Goal: Information Seeking & Learning: Understand process/instructions

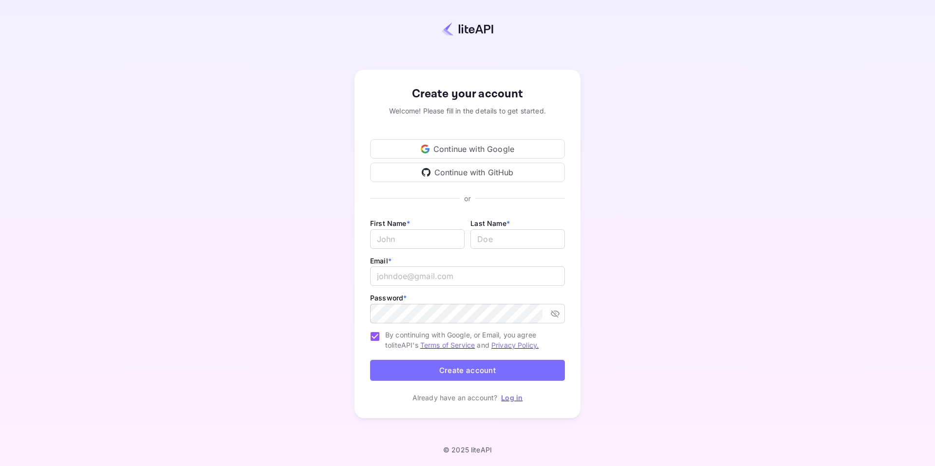
click at [501, 148] on div "Continue with Google" at bounding box center [467, 148] width 195 height 19
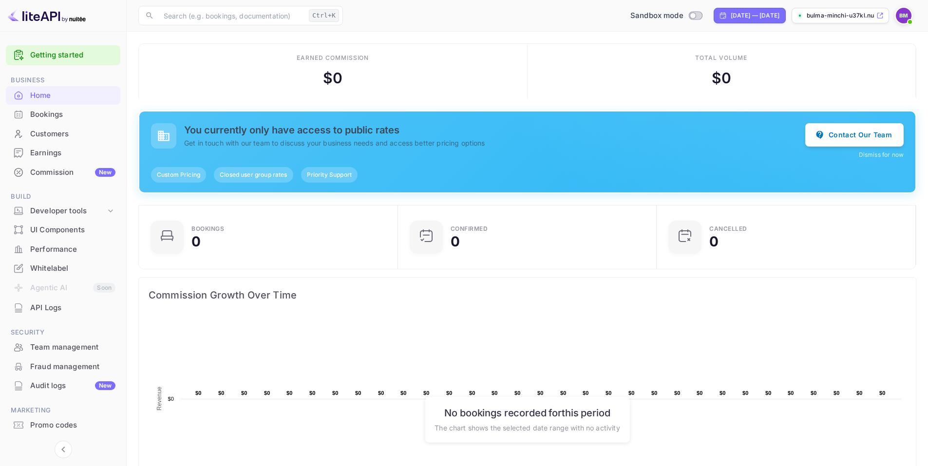
scroll to position [8, 8]
click at [236, 12] on input "text" at bounding box center [231, 15] width 147 height 19
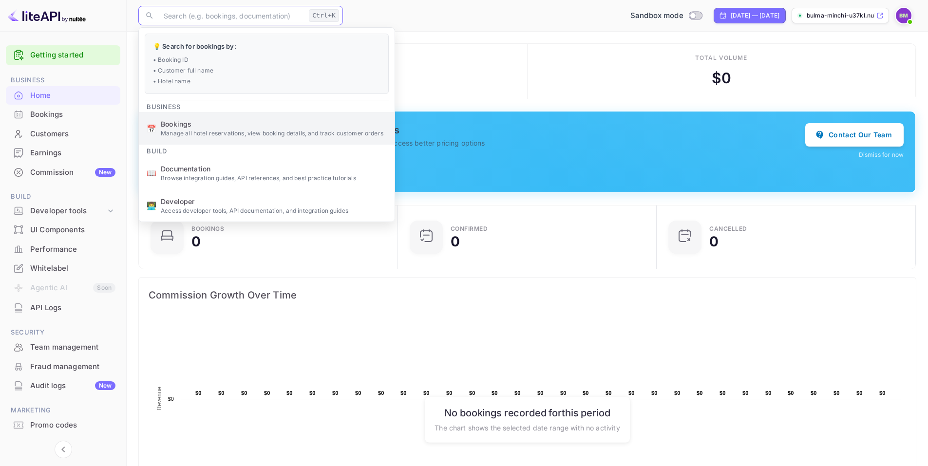
click at [208, 132] on p "Manage all hotel reservations, view booking details, and track customer orders" at bounding box center [274, 133] width 226 height 9
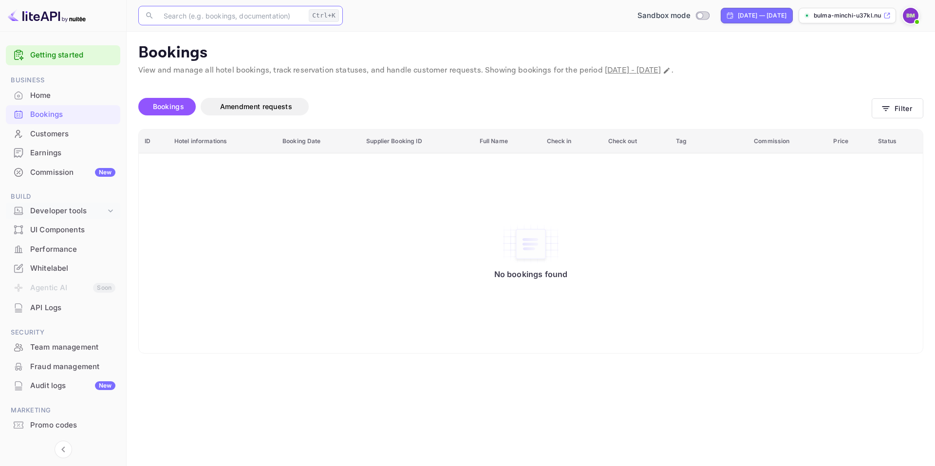
click at [67, 212] on div "Developer tools" at bounding box center [68, 211] width 76 height 11
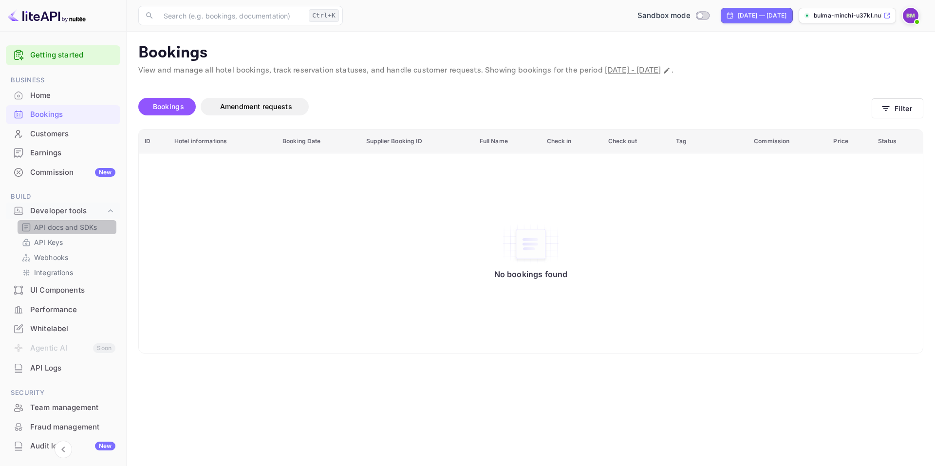
click at [50, 222] on p "API docs and SDKs" at bounding box center [65, 227] width 63 height 10
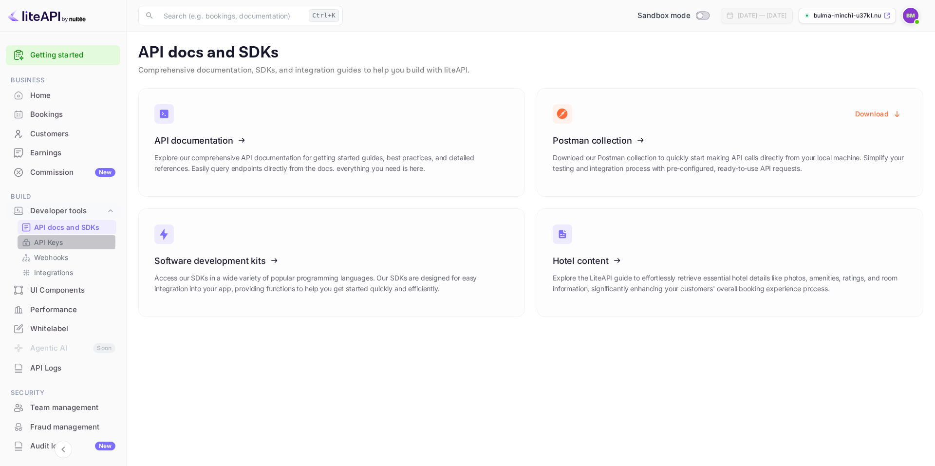
click at [51, 242] on p "API Keys" at bounding box center [48, 242] width 29 height 10
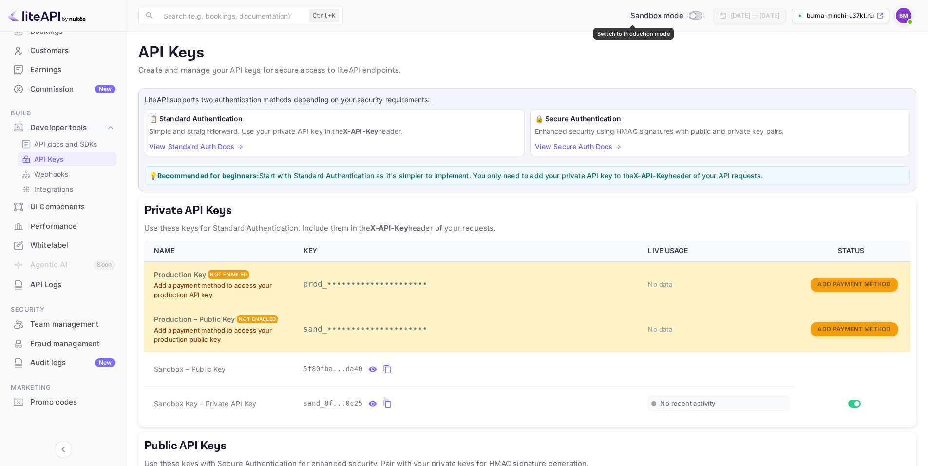
click at [683, 17] on input "Switch to Production mode" at bounding box center [692, 15] width 19 height 6
checkbox input "false"
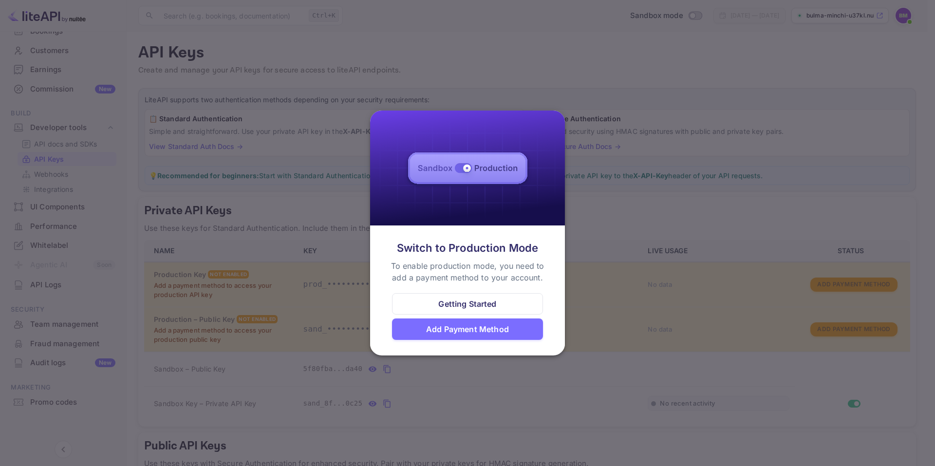
click at [647, 70] on div at bounding box center [467, 233] width 935 height 466
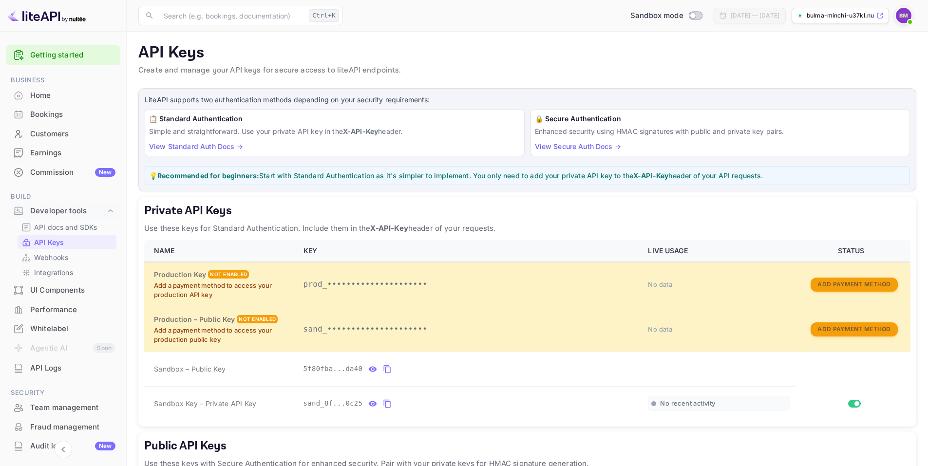
click at [56, 176] on div "Commission New" at bounding box center [72, 172] width 85 height 11
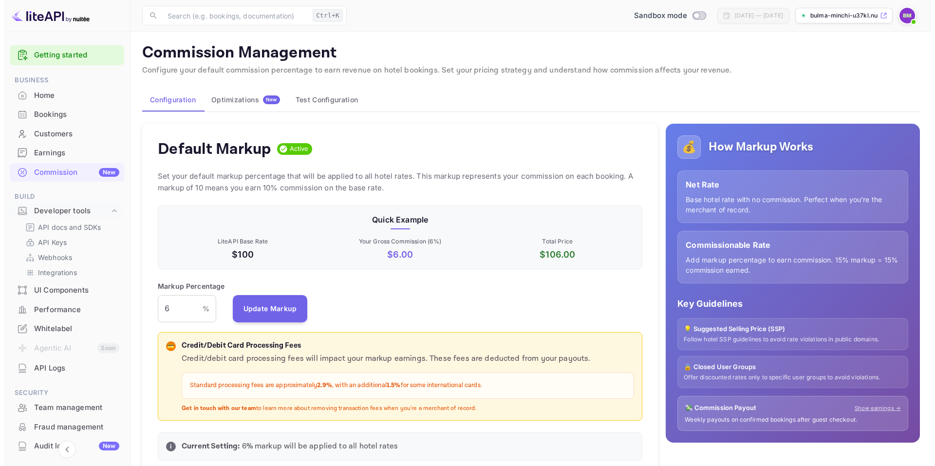
scroll to position [166, 478]
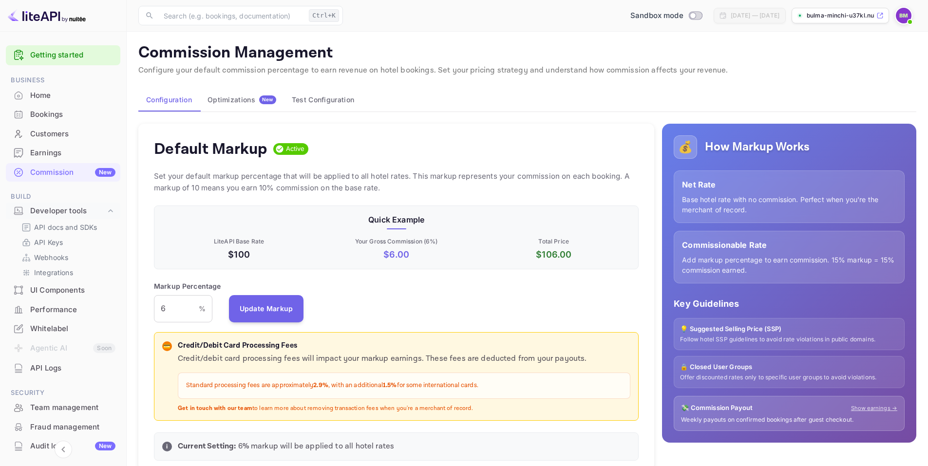
click at [57, 56] on link "Getting started" at bounding box center [72, 55] width 85 height 11
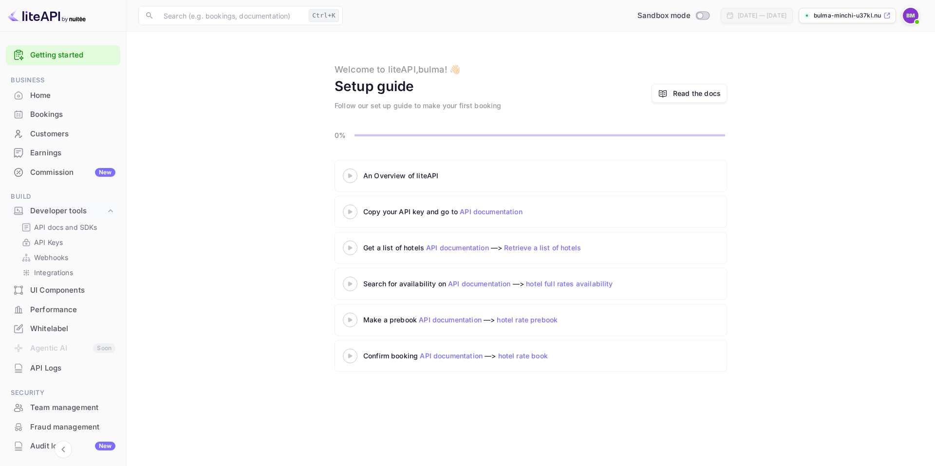
click at [354, 178] on icon at bounding box center [350, 175] width 34 height 5
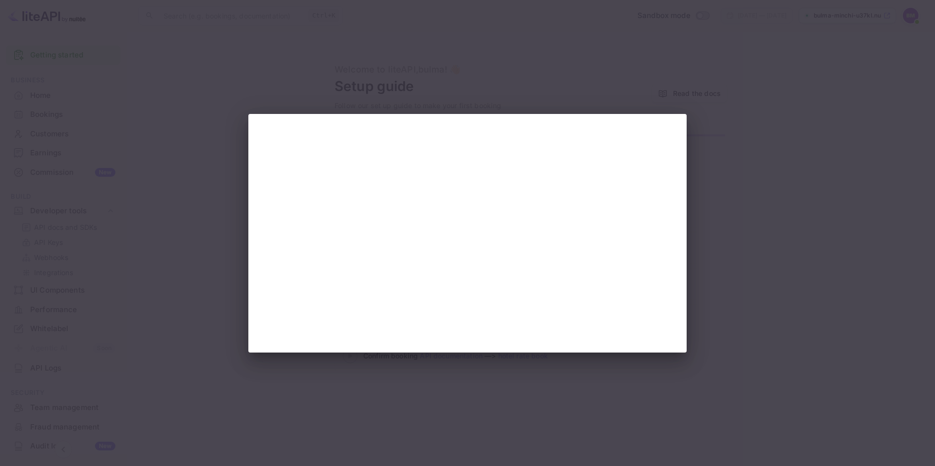
click at [345, 408] on div at bounding box center [467, 233] width 935 height 466
